Goal: Find specific page/section: Find specific page/section

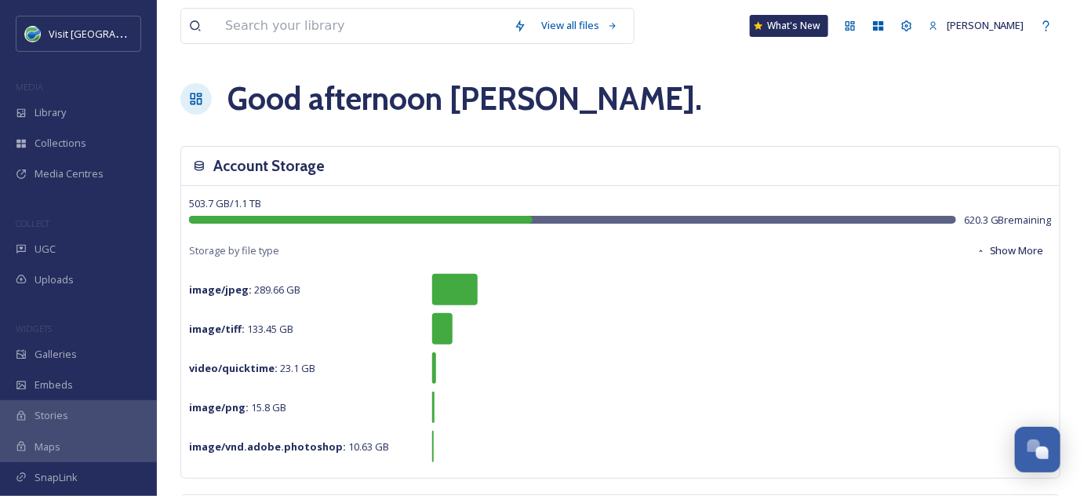
click at [630, 118] on div "Good afternoon [PERSON_NAME] ." at bounding box center [620, 98] width 880 height 47
click at [244, 27] on input at bounding box center [361, 26] width 289 height 35
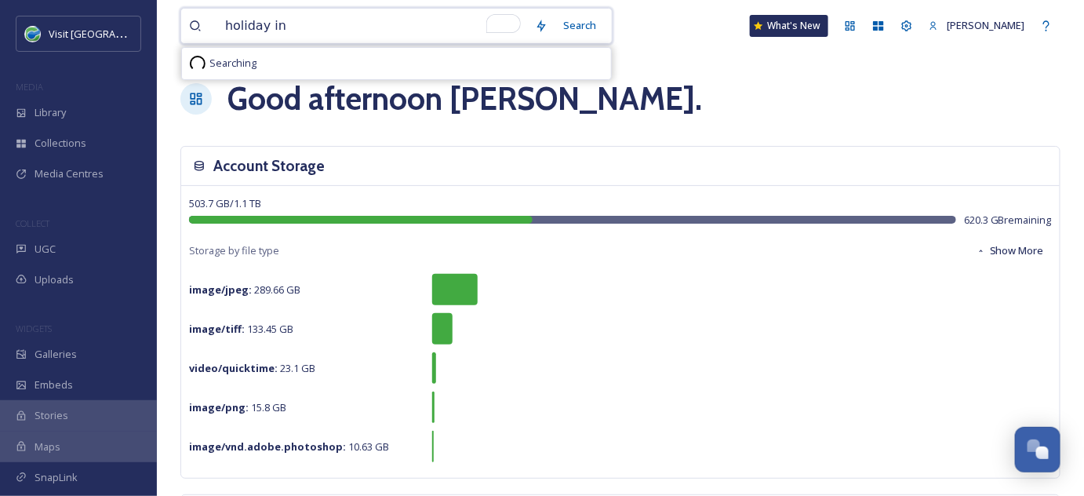
type input "holiday inn"
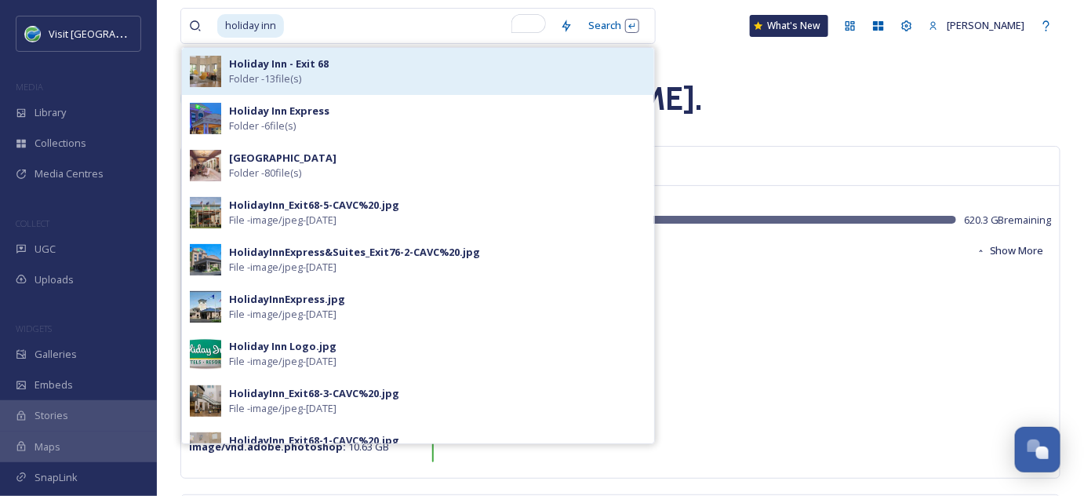
click at [256, 76] on span "Folder - 13 file(s)" at bounding box center [265, 78] width 72 height 15
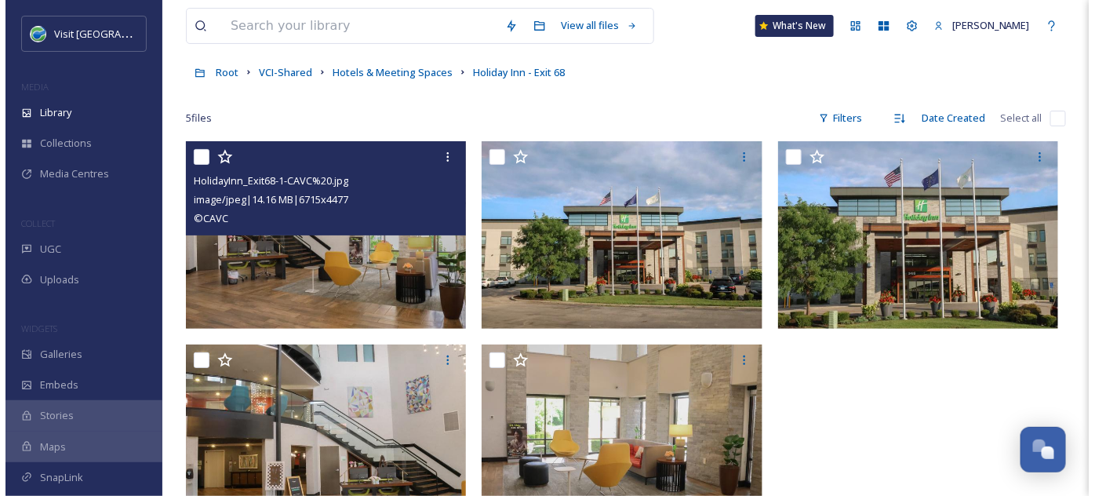
scroll to position [116, 0]
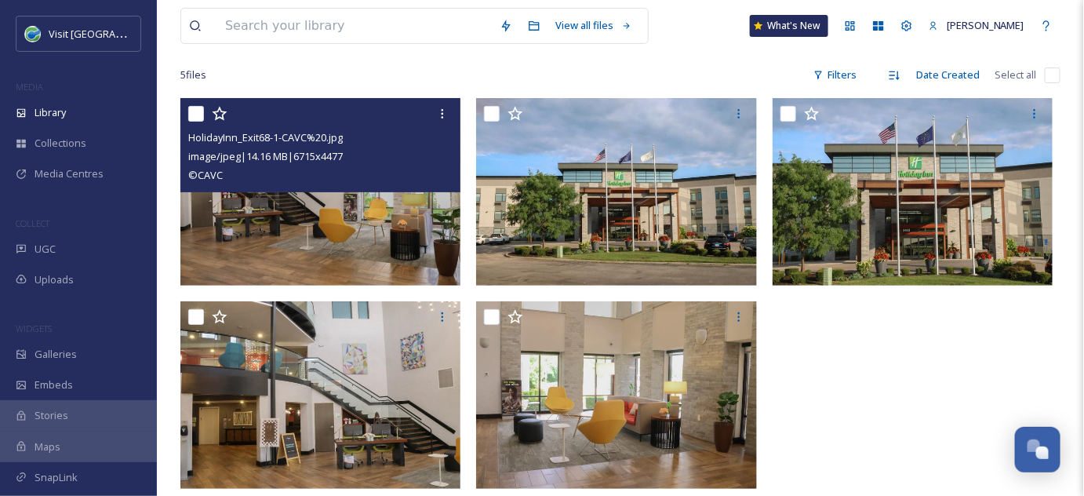
click at [247, 259] on img at bounding box center [320, 191] width 281 height 187
